Goal: Navigation & Orientation: Find specific page/section

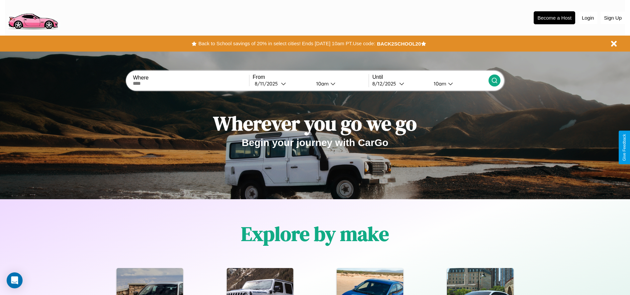
scroll to position [138, 0]
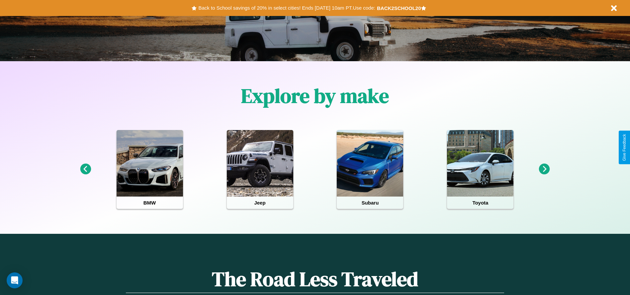
click at [544, 169] on icon at bounding box center [544, 168] width 11 height 11
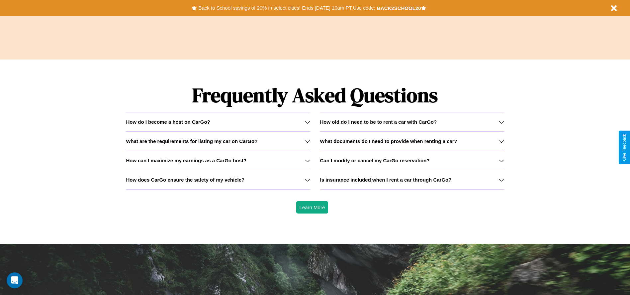
scroll to position [953, 0]
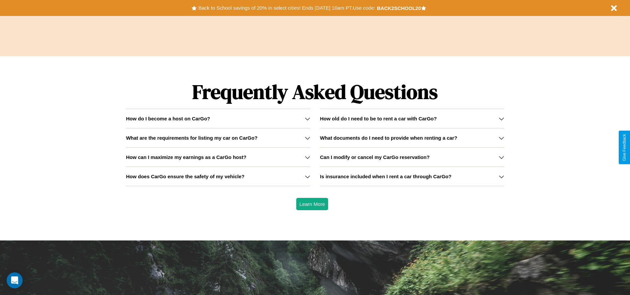
click at [412, 176] on h3 "Is insurance included when I rent a car through CarGo?" at bounding box center [386, 176] width 132 height 6
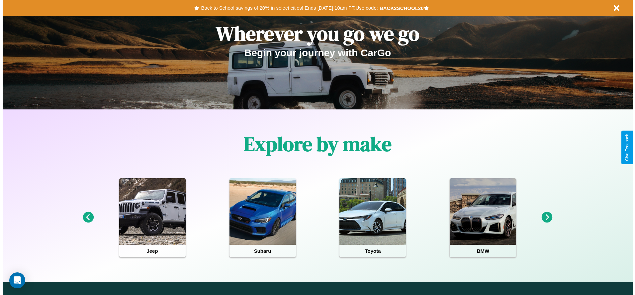
scroll to position [0, 0]
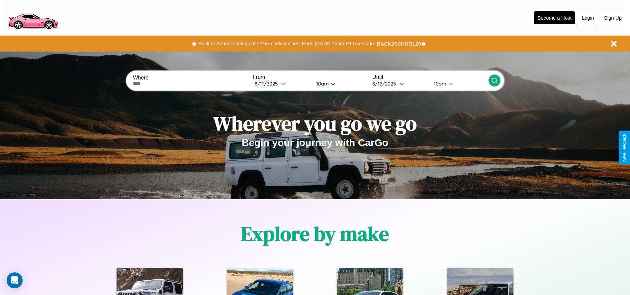
click at [588, 18] on button "Login" at bounding box center [588, 18] width 19 height 13
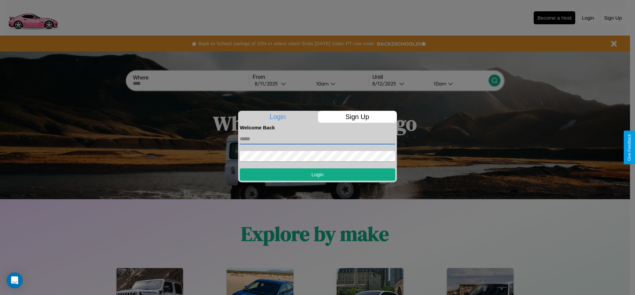
click at [318, 139] on input "text" at bounding box center [317, 139] width 155 height 11
type input "**********"
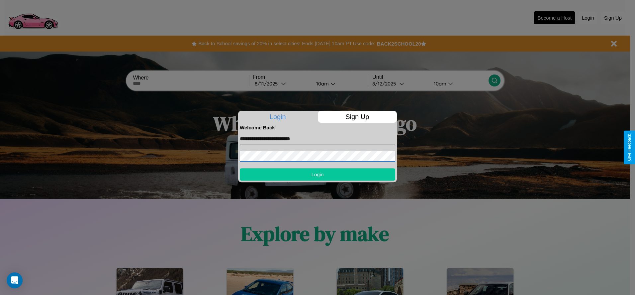
click at [318, 174] on button "Login" at bounding box center [317, 174] width 155 height 12
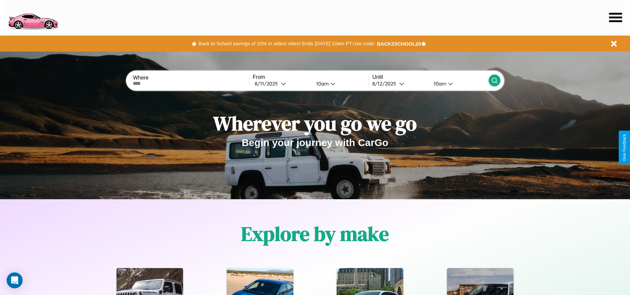
click at [615, 17] on icon at bounding box center [615, 17] width 13 height 9
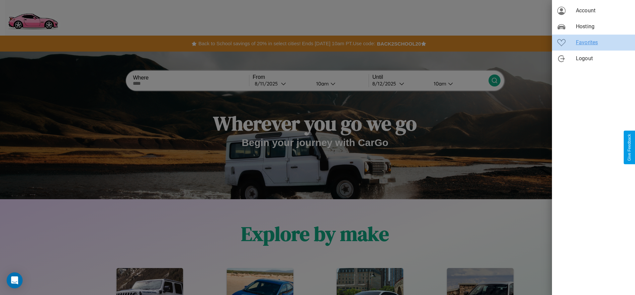
click at [594, 43] on span "Favorites" at bounding box center [603, 43] width 54 height 8
